Goal: Task Accomplishment & Management: Complete application form

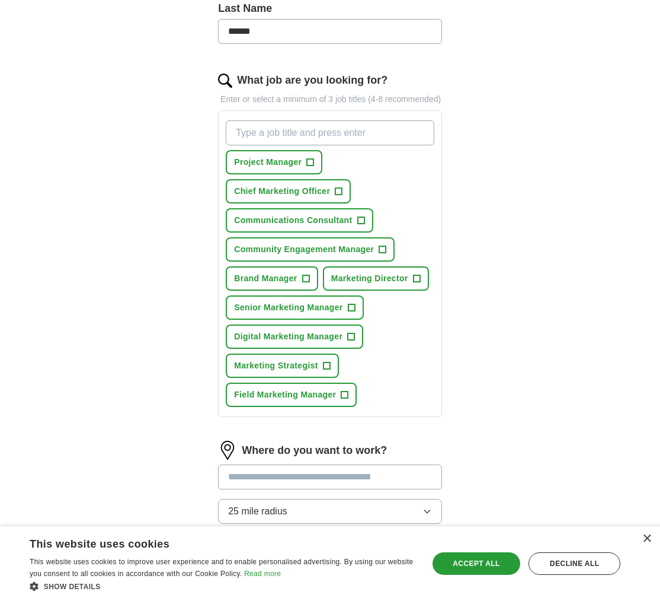
scroll to position [341, 0]
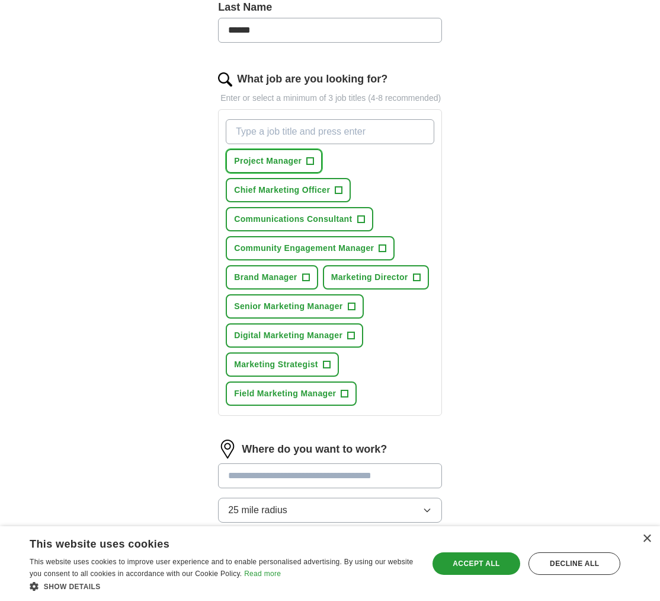
click at [312, 166] on span "+" at bounding box center [310, 161] width 7 height 9
click at [338, 195] on span "+" at bounding box center [339, 190] width 7 height 9
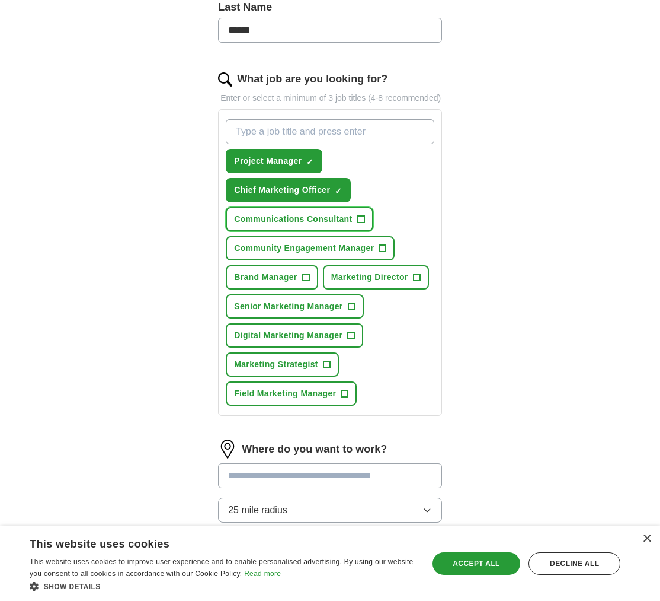
drag, startPoint x: 362, startPoint y: 234, endPoint x: 366, endPoint y: 241, distance: 8.0
click at [362, 224] on span "+" at bounding box center [360, 219] width 7 height 9
drag, startPoint x: 382, startPoint y: 261, endPoint x: 390, endPoint y: 271, distance: 12.6
click at [382, 253] on span "+" at bounding box center [382, 248] width 7 height 9
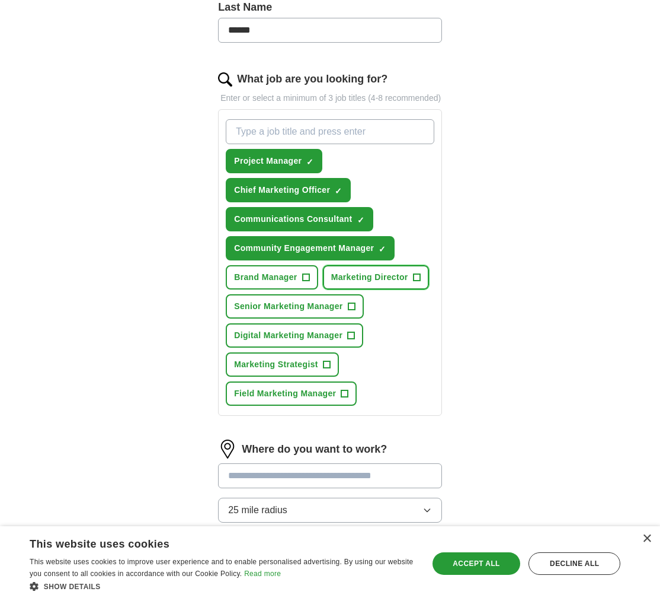
click at [418, 282] on span "+" at bounding box center [416, 277] width 7 height 9
click at [305, 282] on span "+" at bounding box center [305, 277] width 7 height 9
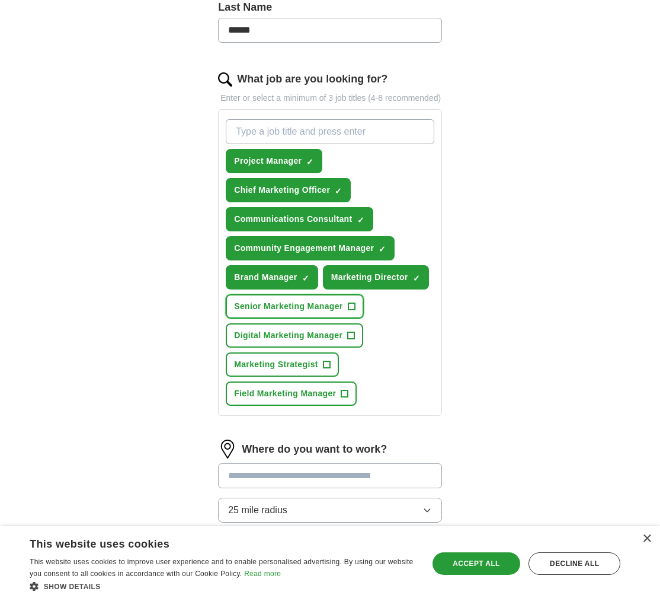
drag, startPoint x: 351, startPoint y: 318, endPoint x: 350, endPoint y: 334, distance: 16.0
click at [352, 311] on span "+" at bounding box center [351, 306] width 7 height 9
click at [346, 347] on button "Digital Marketing Manager +" at bounding box center [295, 335] width 138 height 24
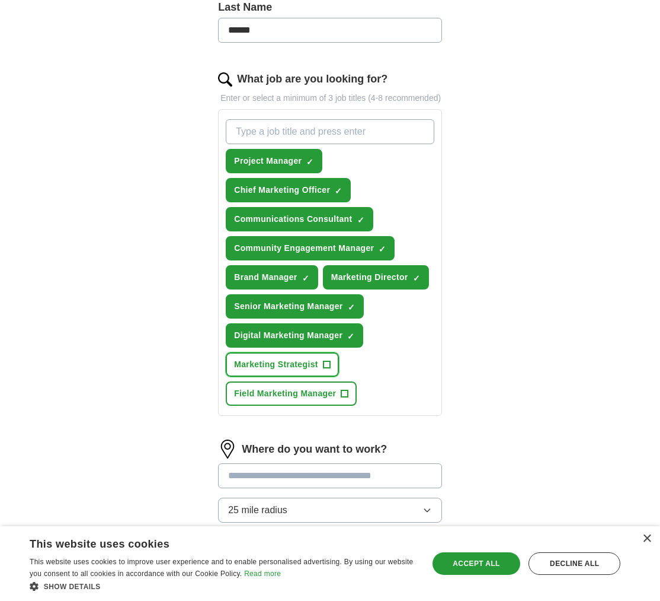
click at [323, 376] on button "Marketing Strategist +" at bounding box center [282, 364] width 113 height 24
drag, startPoint x: 347, startPoint y: 410, endPoint x: 362, endPoint y: 410, distance: 15.4
click at [347, 398] on span "+" at bounding box center [344, 393] width 7 height 9
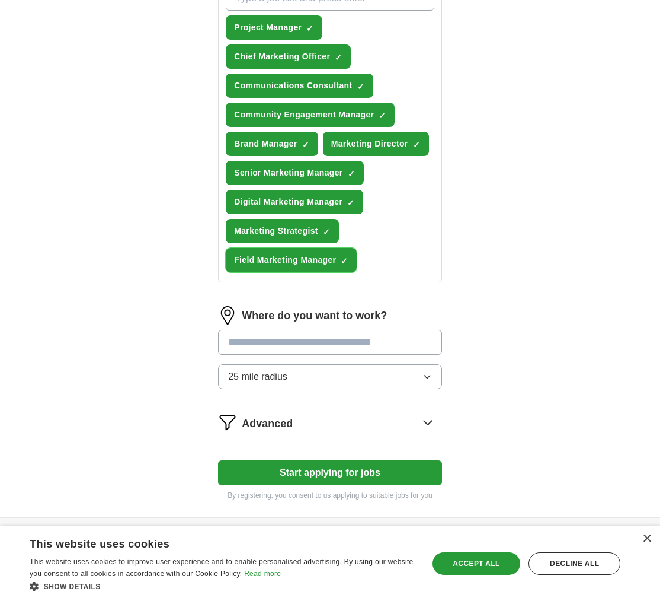
scroll to position [480, 0]
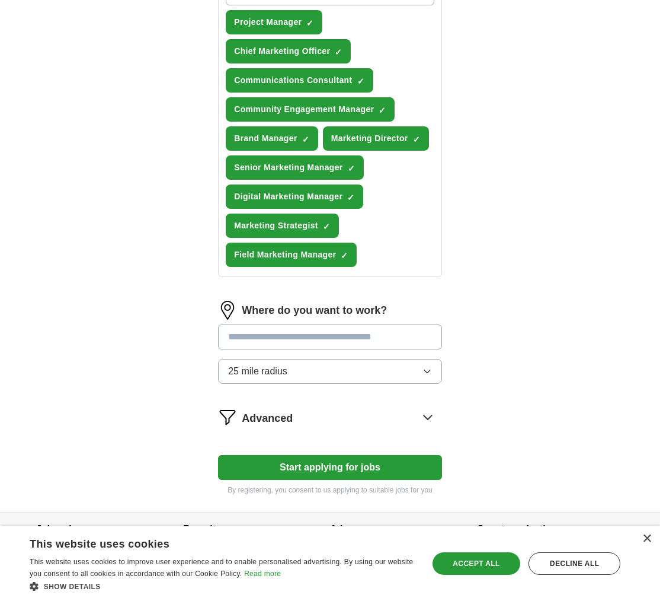
click at [312, 349] on input at bounding box center [330, 336] width 224 height 25
click at [505, 357] on div "ApplyIQ Let ApplyIQ do the hard work of searching and applying for jobs. Just t…" at bounding box center [330, 34] width 607 height 956
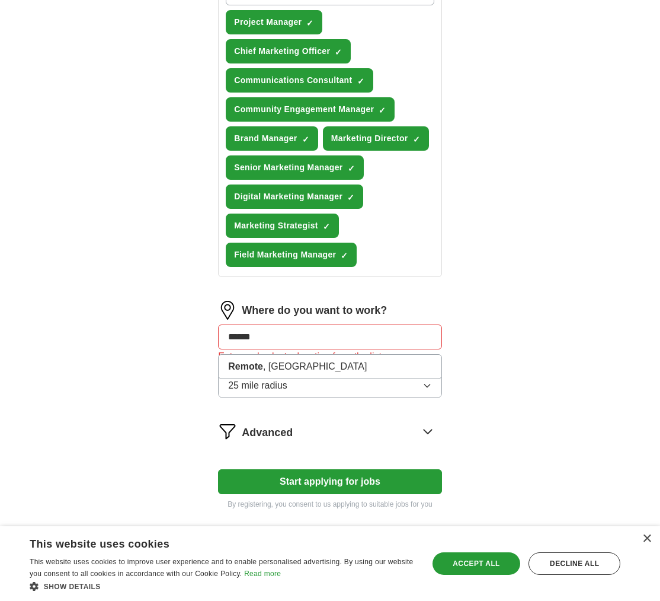
click at [366, 349] on input "******" at bounding box center [330, 336] width 224 height 25
type input "******"
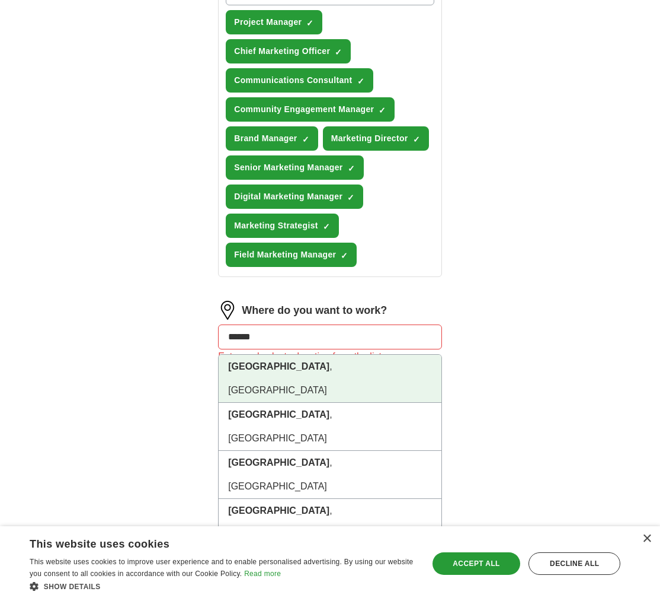
click at [369, 382] on li "[GEOGRAPHIC_DATA] , [GEOGRAPHIC_DATA]" at bounding box center [330, 379] width 223 height 48
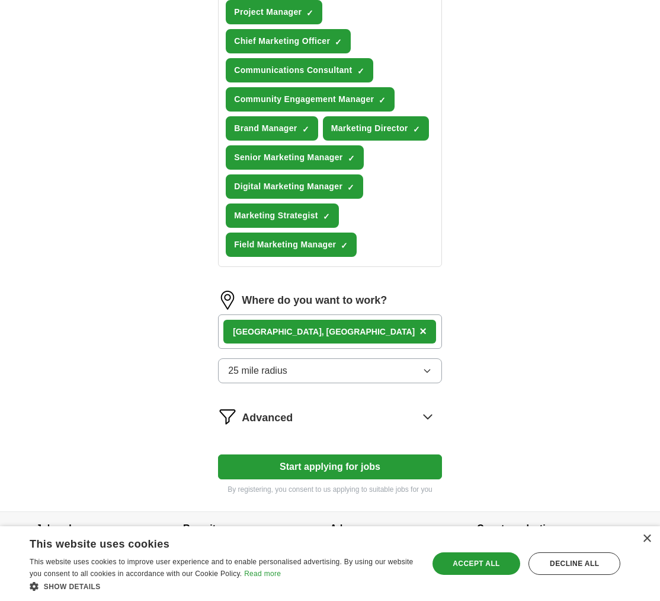
scroll to position [533, 0]
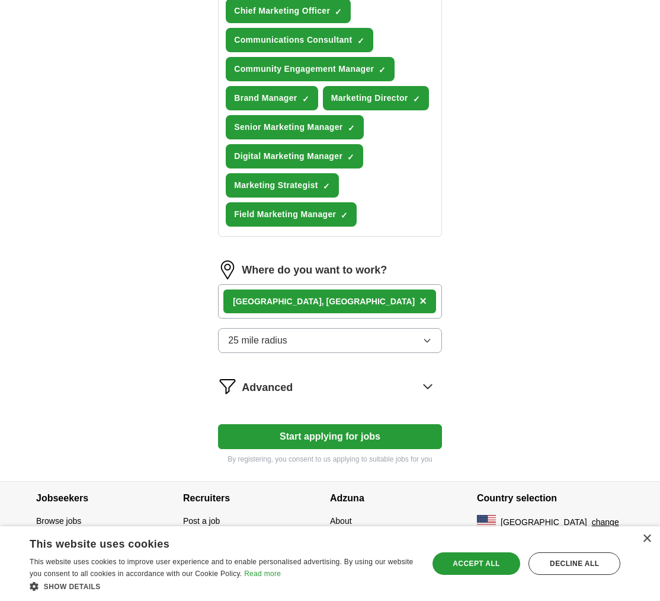
click at [426, 386] on icon at bounding box center [428, 386] width 8 height 4
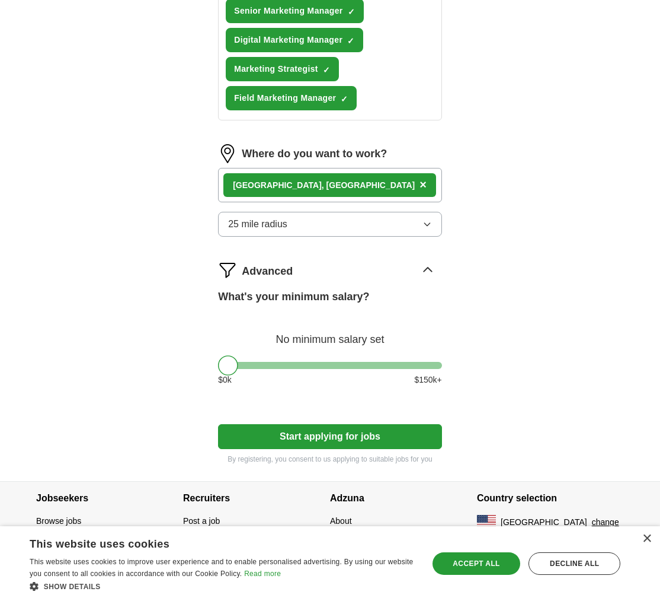
scroll to position [640, 0]
click at [337, 369] on div at bounding box center [330, 365] width 224 height 7
drag, startPoint x: 337, startPoint y: 376, endPoint x: 382, endPoint y: 378, distance: 45.7
click at [382, 375] on div at bounding box center [382, 365] width 20 height 20
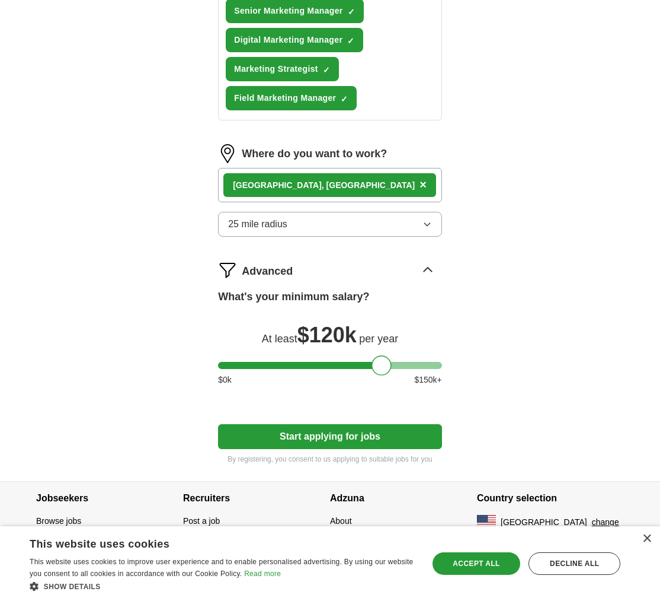
click at [316, 364] on div at bounding box center [330, 365] width 224 height 7
drag, startPoint x: 316, startPoint y: 364, endPoint x: 332, endPoint y: 365, distance: 16.0
click at [332, 365] on div at bounding box center [331, 365] width 20 height 20
click at [397, 439] on button "Start applying for jobs" at bounding box center [330, 436] width 224 height 25
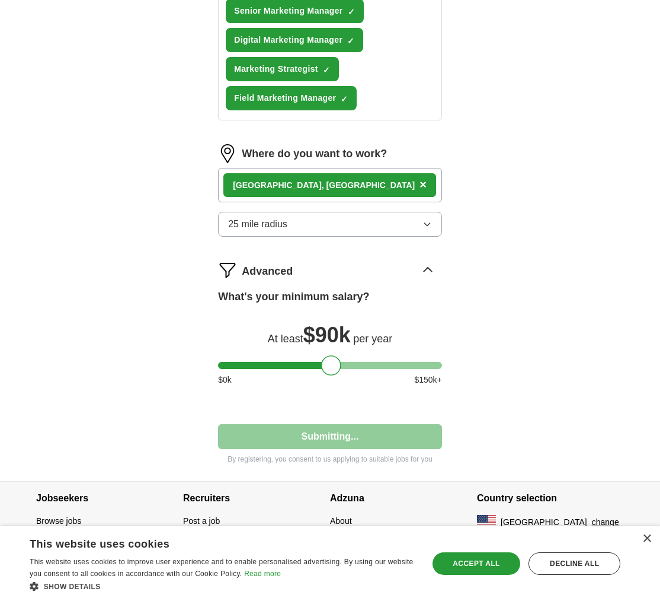
select select "**"
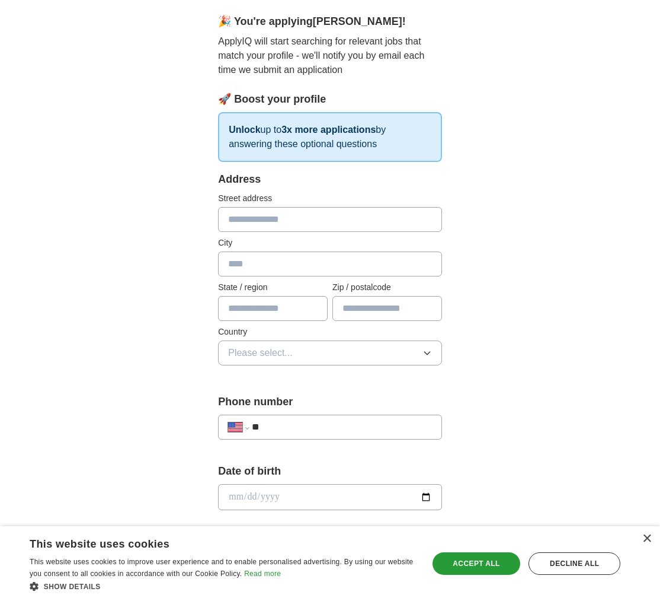
scroll to position [91, 0]
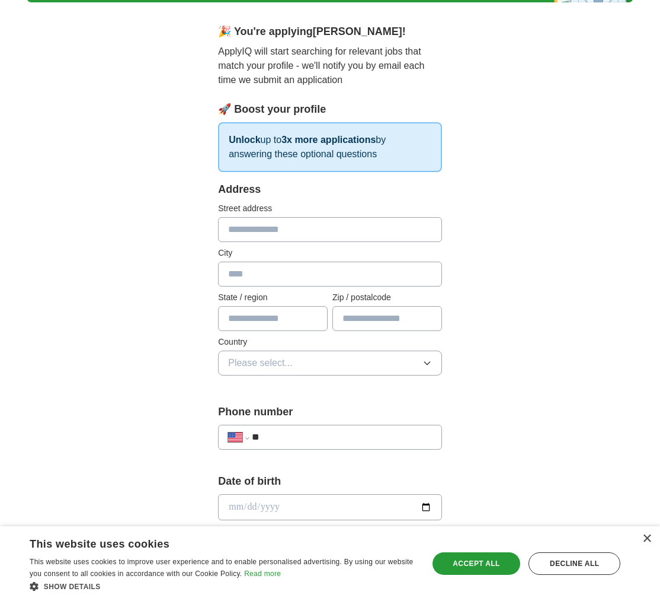
click at [305, 436] on input "**" at bounding box center [342, 437] width 180 height 14
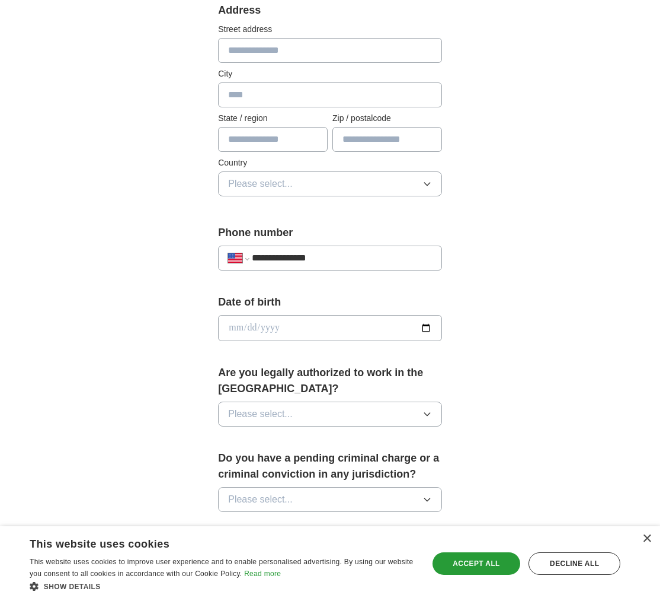
scroll to position [279, 0]
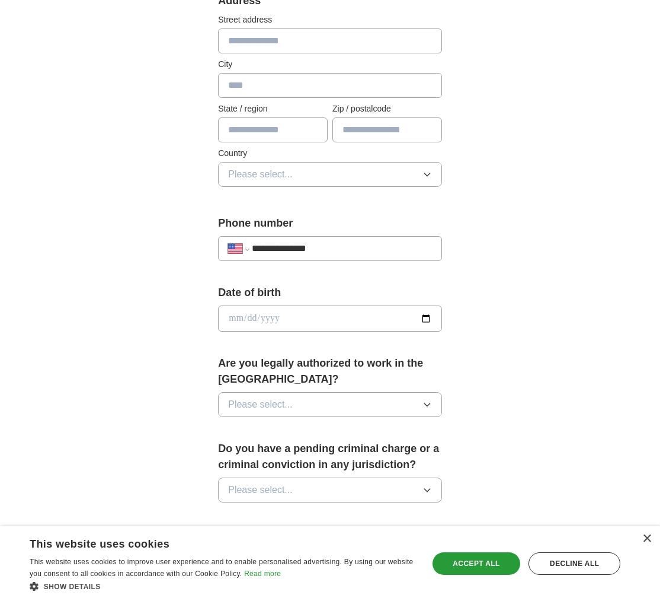
type input "**********"
click at [283, 415] on button "Please select..." at bounding box center [330, 404] width 224 height 25
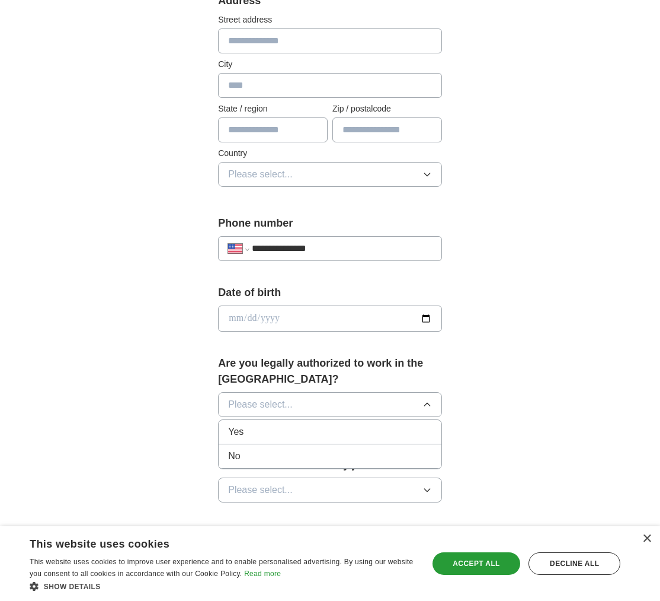
click at [264, 427] on div "Yes" at bounding box center [330, 431] width 204 height 14
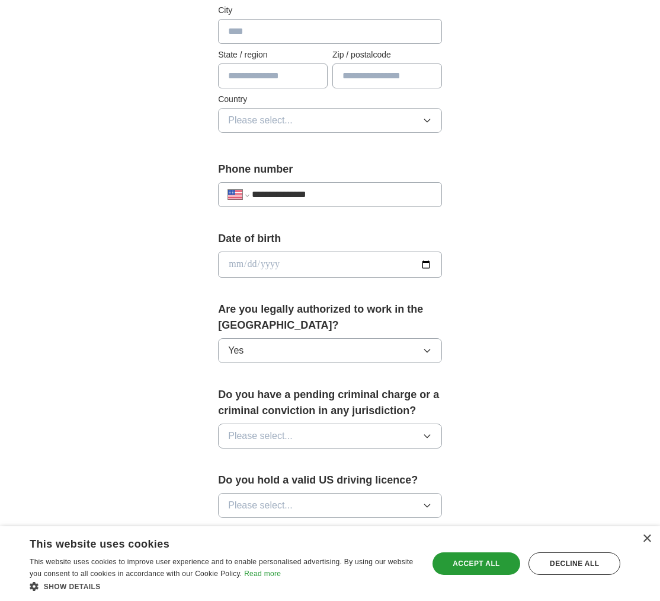
scroll to position [375, 0]
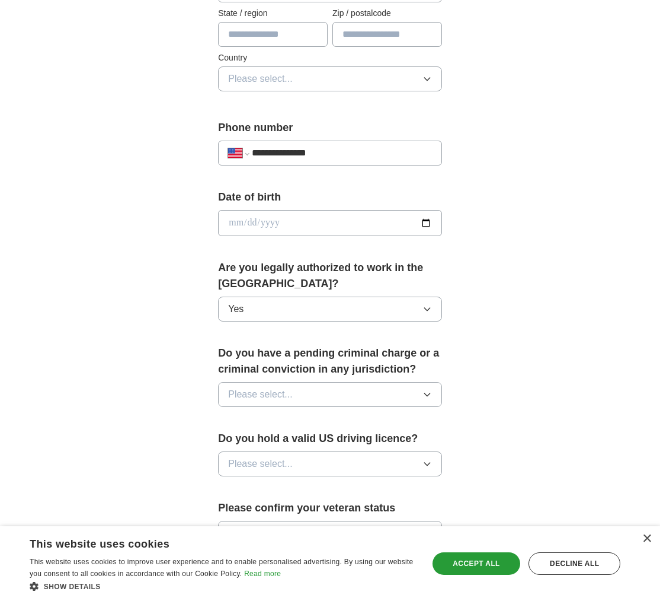
click at [271, 394] on span "Please select..." at bounding box center [260, 394] width 65 height 14
click at [272, 442] on div "No" at bounding box center [330, 446] width 204 height 14
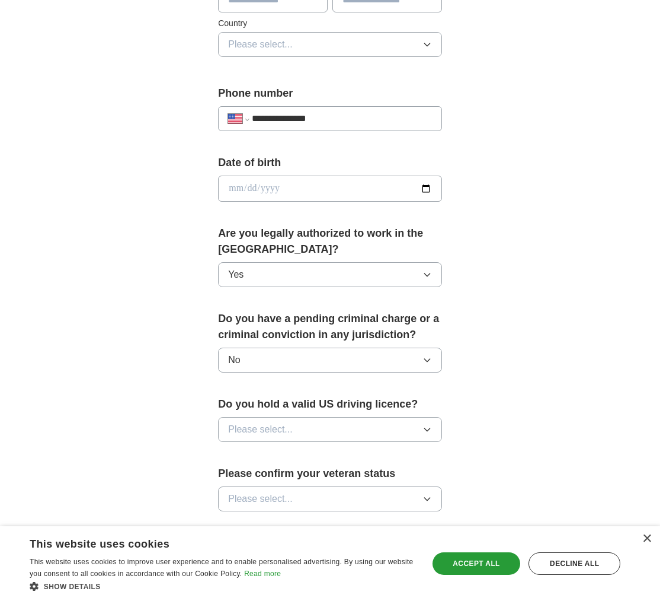
scroll to position [411, 0]
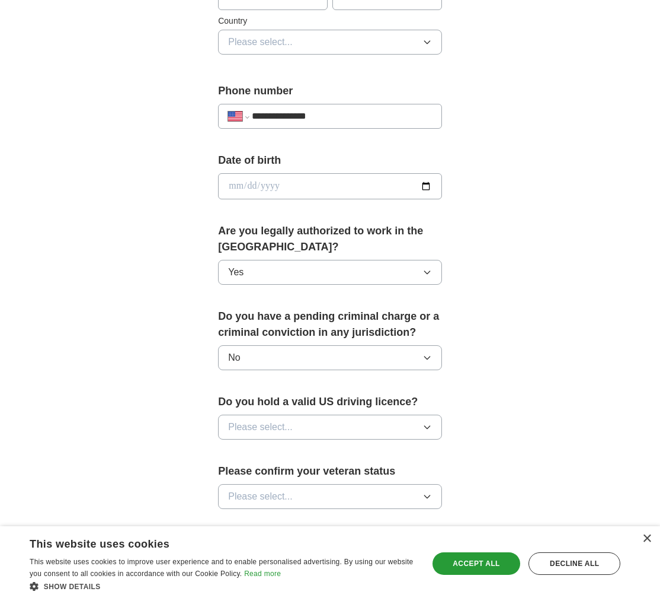
click at [276, 439] on button "Please select..." at bounding box center [330, 426] width 224 height 25
click at [272, 454] on div "Yes" at bounding box center [330, 454] width 204 height 14
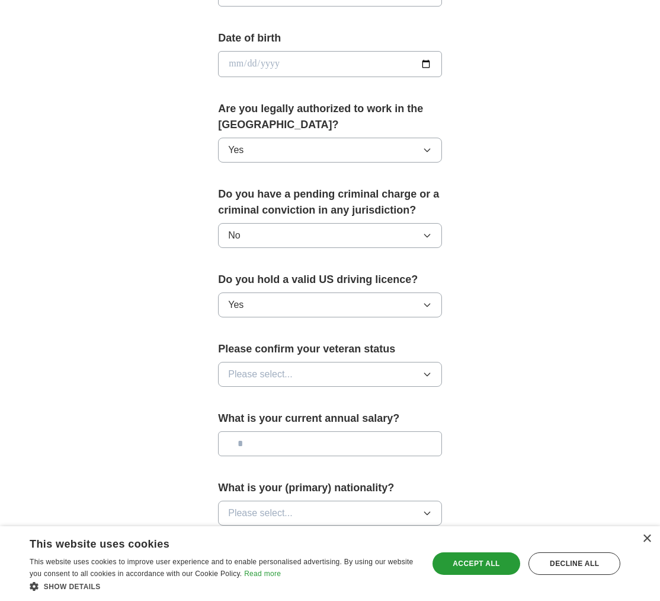
scroll to position [550, 0]
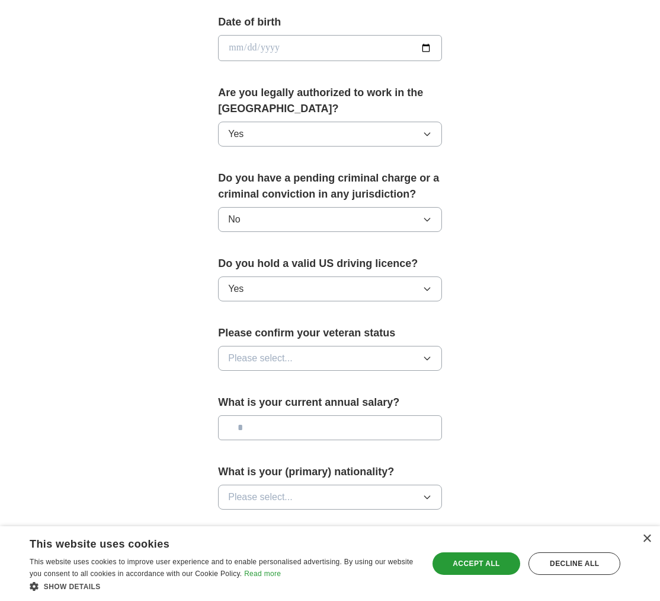
click at [247, 372] on div "Please confirm your veteran status Please select..." at bounding box center [330, 352] width 224 height 55
click at [241, 363] on span "Please select..." at bounding box center [260, 358] width 65 height 14
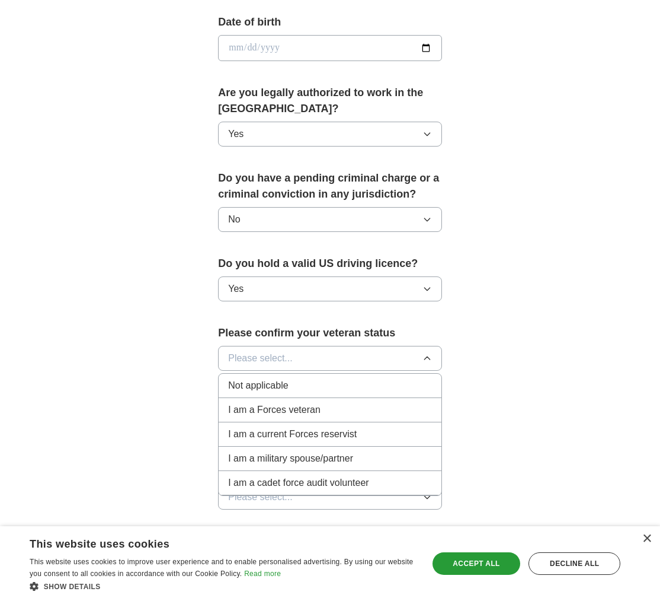
click at [328, 392] on li "Not applicable" at bounding box center [330, 385] width 223 height 24
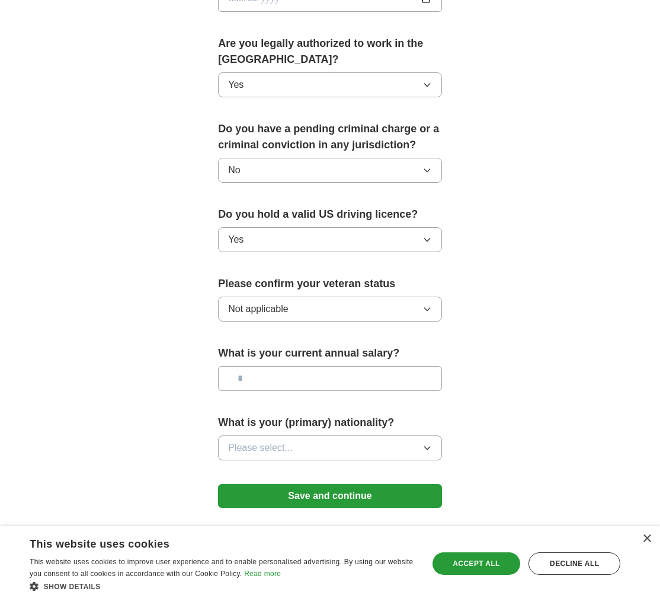
scroll to position [649, 0]
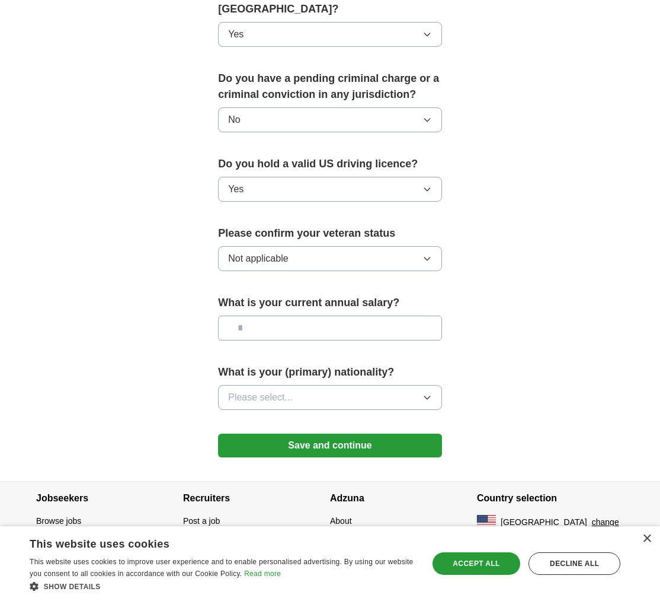
click at [317, 446] on button "Save and continue" at bounding box center [330, 445] width 224 height 24
